Goal: Communication & Community: Answer question/provide support

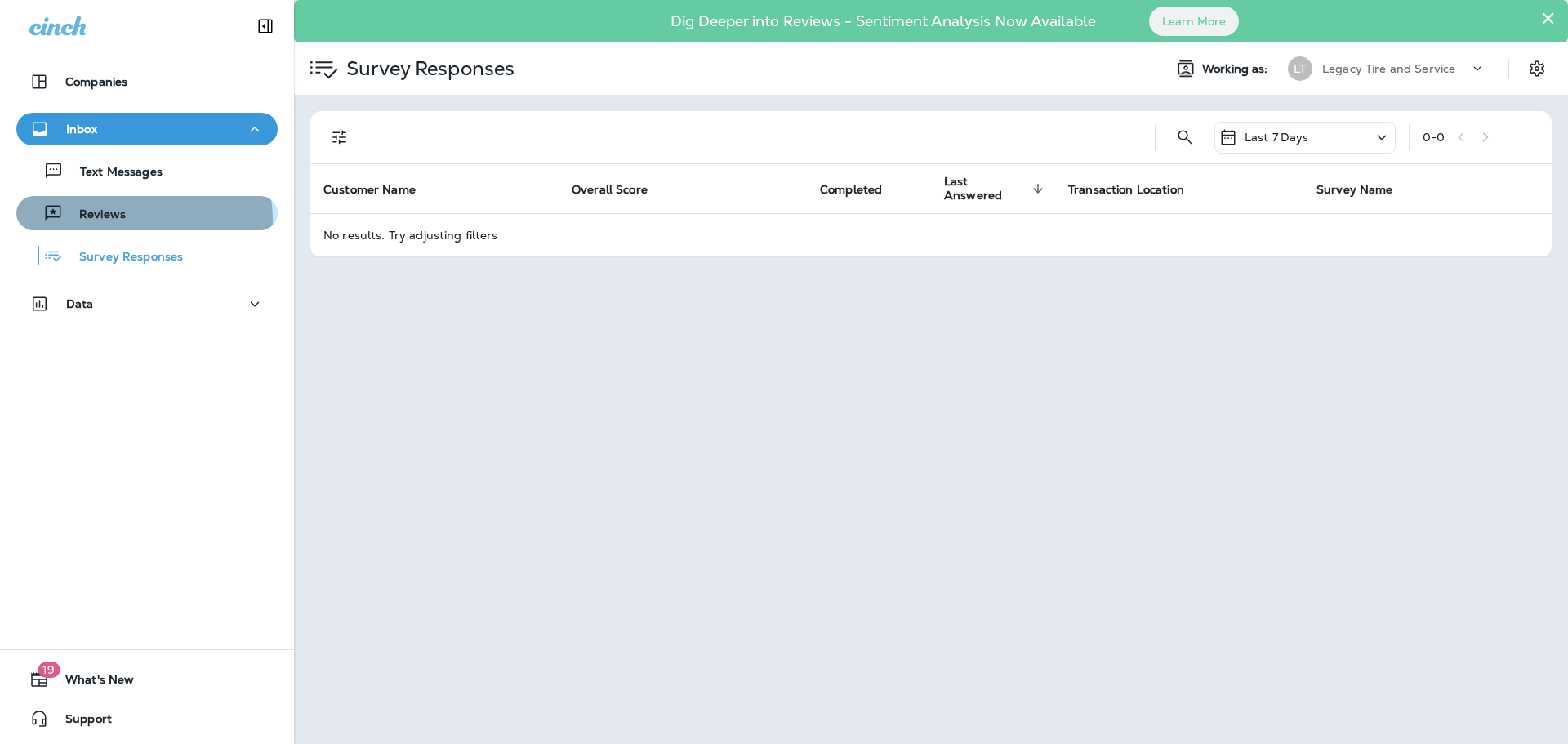
click at [109, 222] on p "Reviews" at bounding box center [94, 214] width 63 height 15
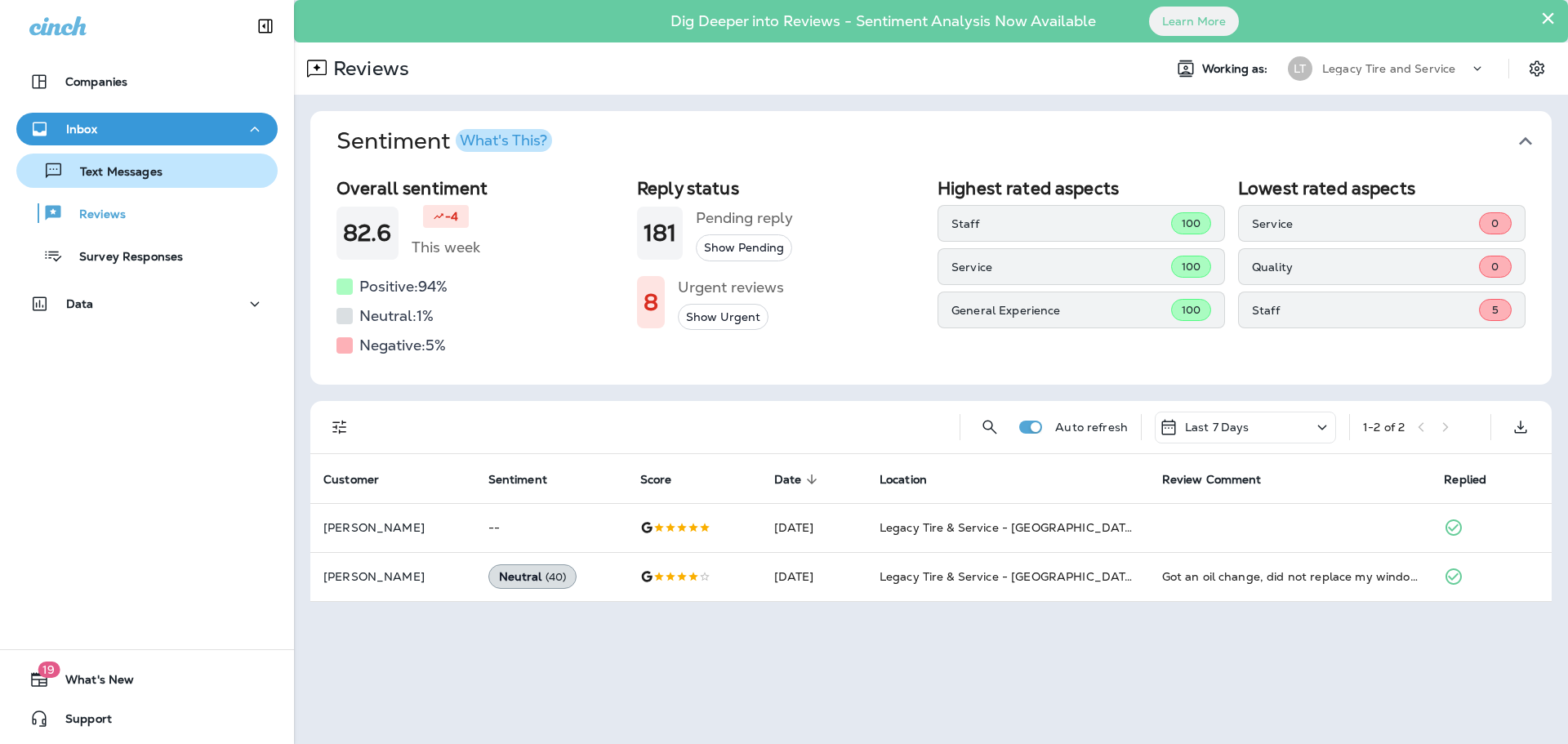
click at [111, 170] on p "Text Messages" at bounding box center [113, 172] width 99 height 15
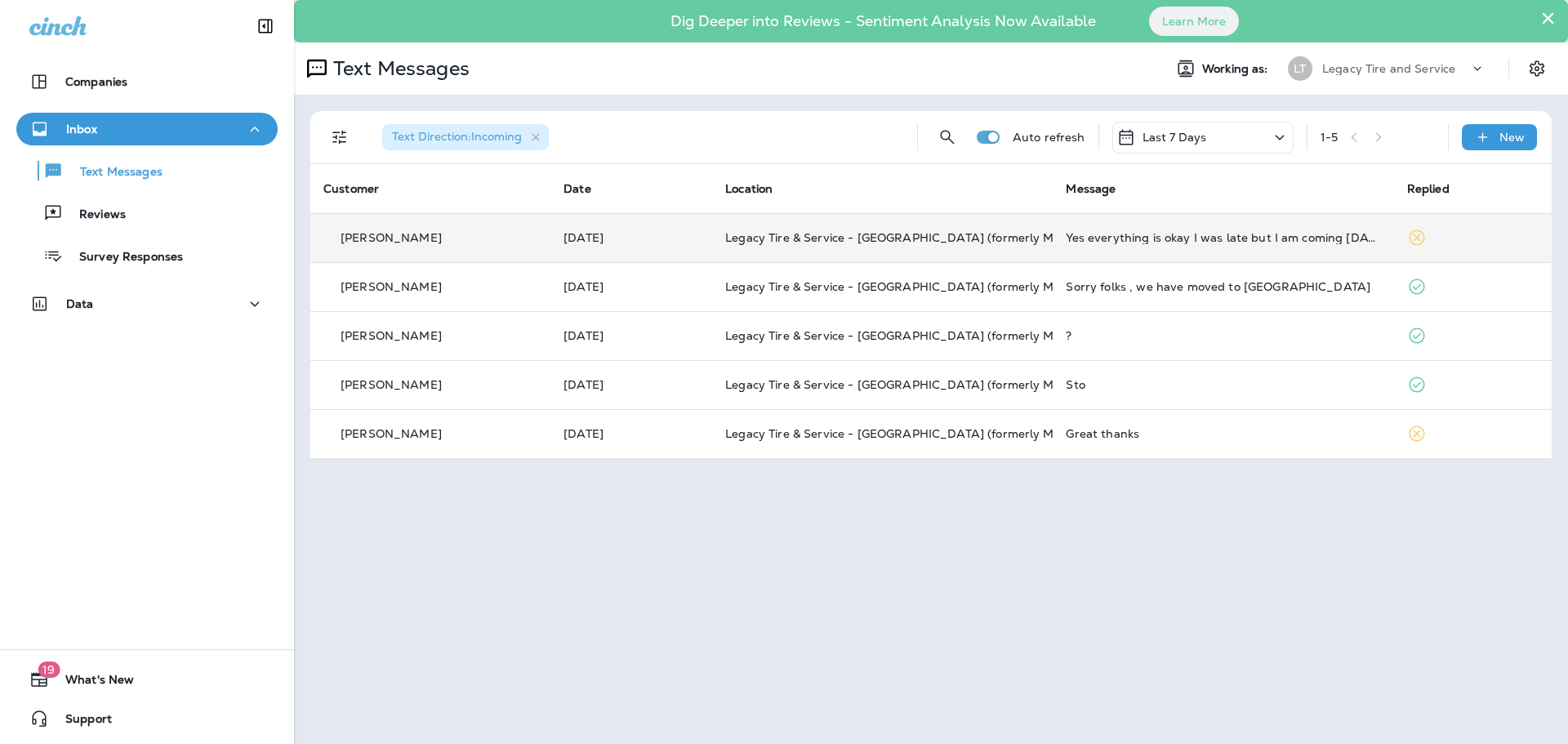
click at [1164, 230] on td "Yes everything is okay I was late but I am coming [DATE]" at bounding box center [1222, 238] width 340 height 49
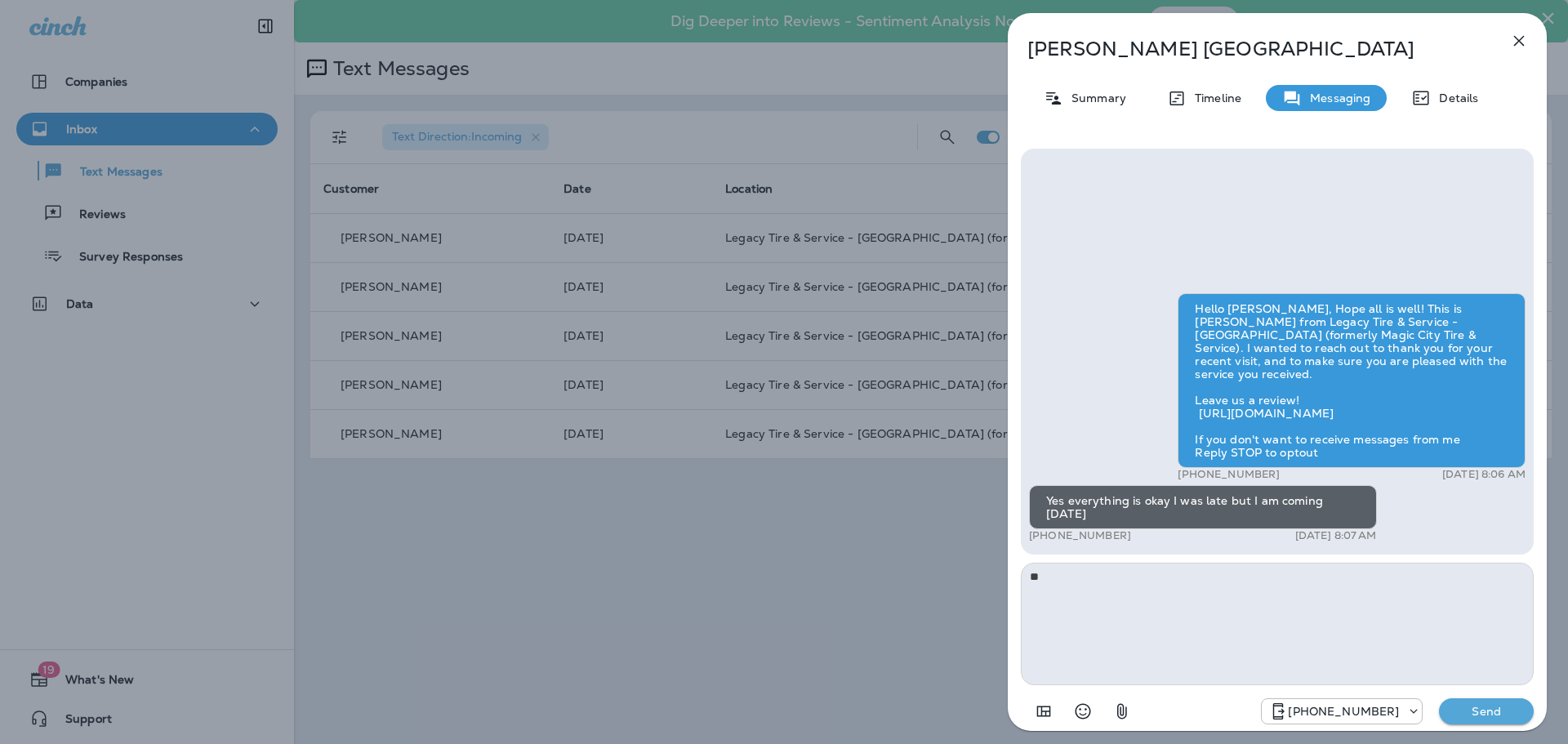
type textarea "*"
type textarea "**********"
click at [1472, 700] on button "Send" at bounding box center [1487, 711] width 95 height 26
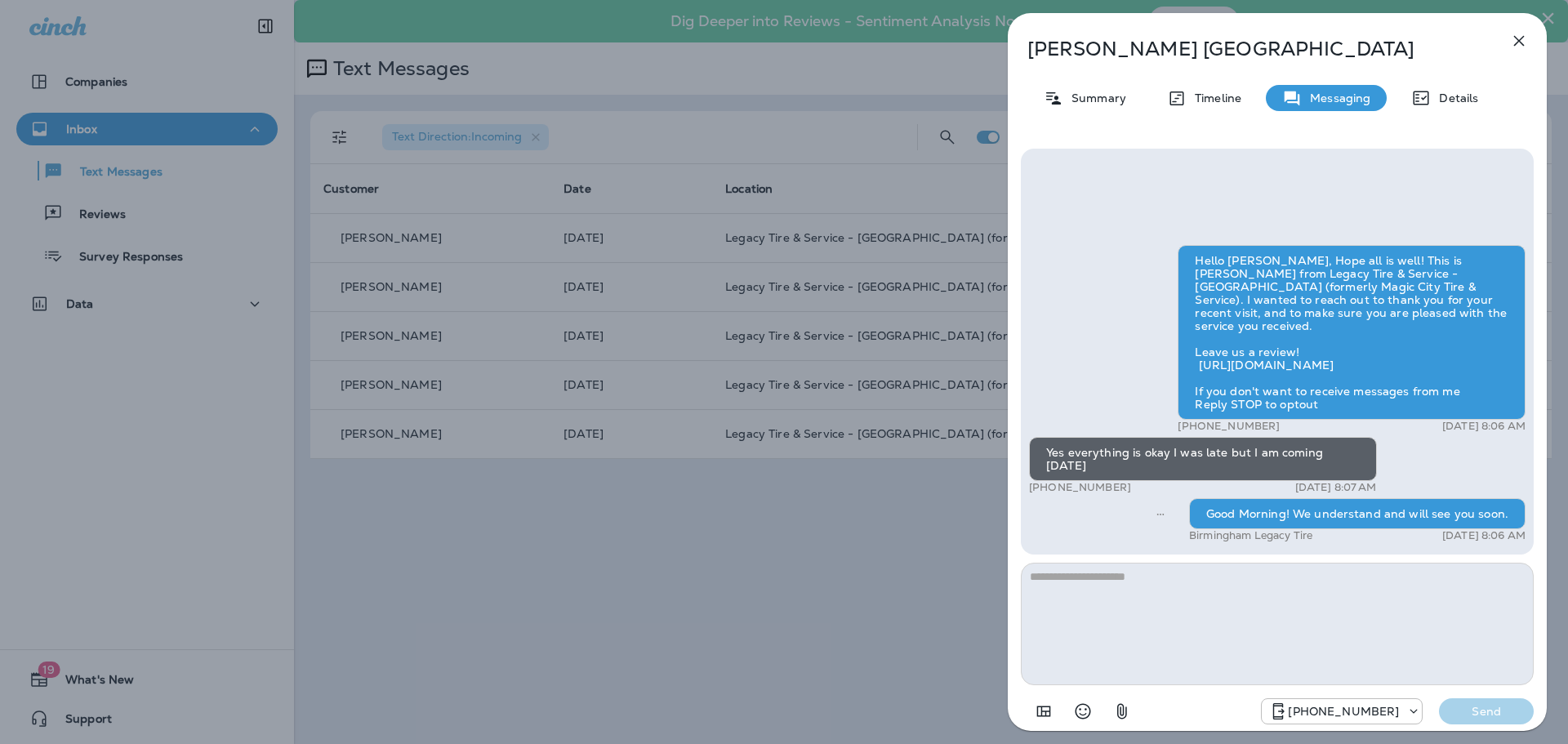
click at [1522, 44] on icon "button" at bounding box center [1520, 41] width 11 height 11
